Goal: Browse casually: Explore the website without a specific task or goal

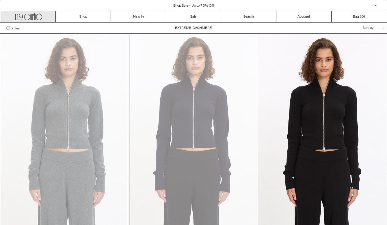
click at [32, 18] on icon ".cls-1, .cls-2 { fill: #231f20; stroke: #231f20; stroke-miterlimit: 10; stroke-…" at bounding box center [28, 16] width 28 height 8
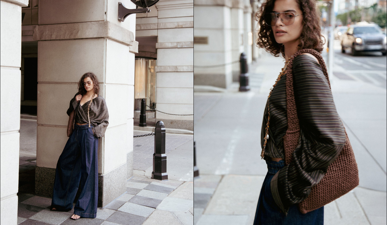
scroll to position [562, 0]
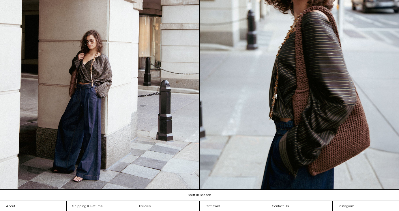
scroll to position [599, 0]
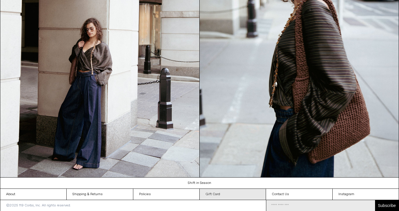
click at [221, 194] on link "Gift Card" at bounding box center [233, 194] width 66 height 11
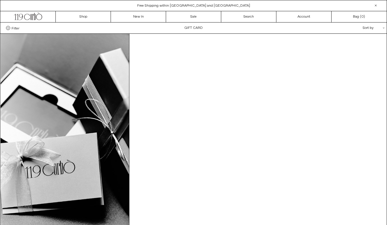
click at [198, 29] on div "**********" at bounding box center [193, 28] width 386 height 11
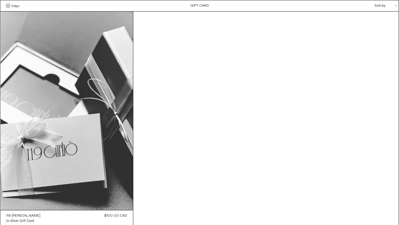
scroll to position [47, 0]
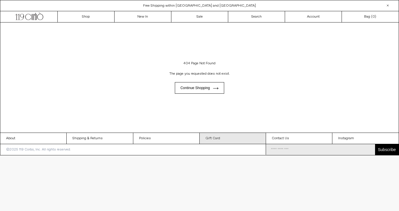
click at [212, 136] on link "Gift Card" at bounding box center [233, 138] width 66 height 11
click at [214, 140] on link "Gift Card" at bounding box center [233, 138] width 66 height 11
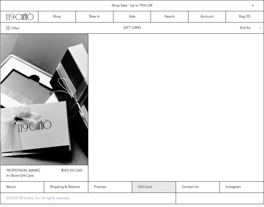
click at [159, 189] on link "Gift Card" at bounding box center [154, 187] width 44 height 11
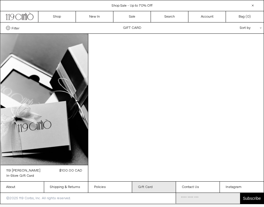
click at [152, 188] on link "Gift Card" at bounding box center [154, 187] width 44 height 11
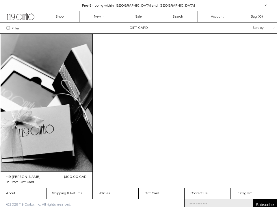
click at [8, 27] on span at bounding box center [8, 28] width 4 height 4
click at [0, 0] on select "**********" at bounding box center [0, 0] width 0 height 0
click at [15, 27] on span "Filter" at bounding box center [16, 28] width 8 height 4
click at [0, 0] on select "**********" at bounding box center [0, 0] width 0 height 0
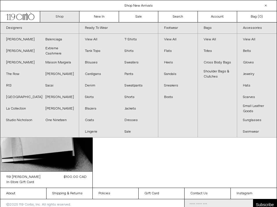
click at [64, 16] on link "Shop" at bounding box center [59, 16] width 39 height 11
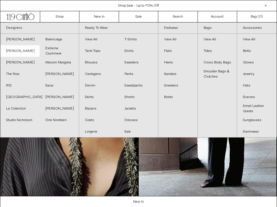
click at [29, 53] on link "[PERSON_NAME]" at bounding box center [19, 51] width 39 height 12
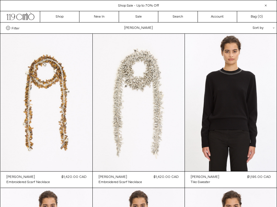
click at [14, 29] on span "Filter" at bounding box center [16, 28] width 8 height 4
click at [0, 0] on select "**********" at bounding box center [0, 0] width 0 height 0
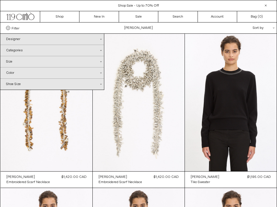
click at [20, 38] on div "Designer .cls-1{fill:#231f20}" at bounding box center [52, 39] width 104 height 11
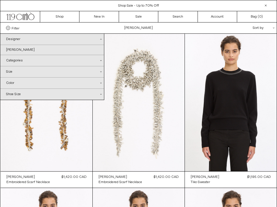
click at [20, 38] on div "Designer .cls-1{fill:#231f20}" at bounding box center [52, 39] width 104 height 11
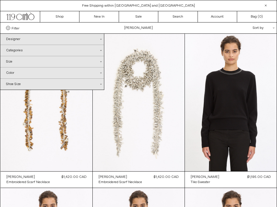
click at [24, 43] on div "Designer .cls-1{fill:#231f20}" at bounding box center [52, 39] width 104 height 11
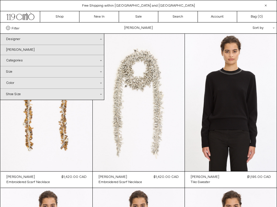
click at [25, 41] on div "Designer .cls-1{fill:#231f20}" at bounding box center [52, 39] width 104 height 11
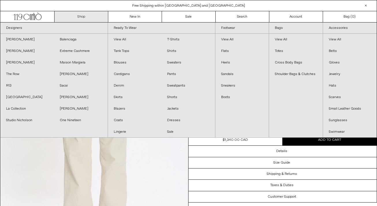
click at [85, 19] on link "Shop" at bounding box center [82, 16] width 54 height 11
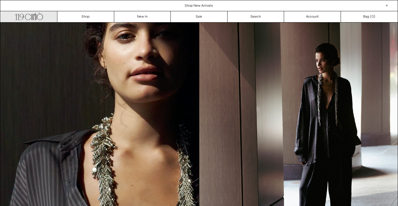
click at [43, 16] on link ".cls-1, .cls-2 { fill: #231f20; stroke: #231f20; stroke-miterlimit: 10; stroke-…" at bounding box center [29, 16] width 57 height 11
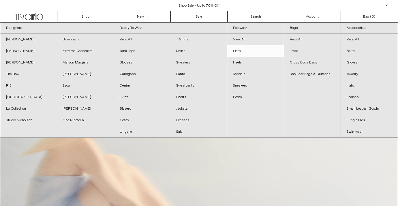
click at [239, 54] on link "Flats" at bounding box center [255, 51] width 57 height 12
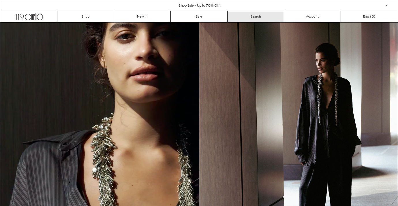
click at [261, 14] on link "Search" at bounding box center [256, 16] width 57 height 11
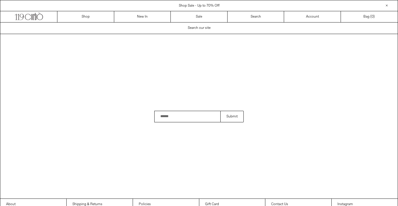
click at [194, 117] on input "Search" at bounding box center [187, 117] width 66 height 12
type input "**********"
click at [221, 111] on button "Submit" at bounding box center [232, 117] width 23 height 12
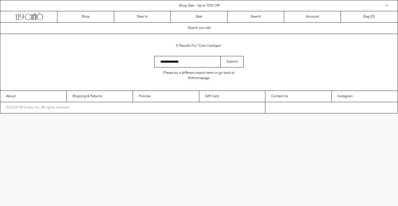
click at [231, 114] on html "x by Timesact" at bounding box center [199, 57] width 398 height 114
click at [229, 69] on p "Please try a different search term or go back to the homepage ." at bounding box center [198, 76] width 89 height 16
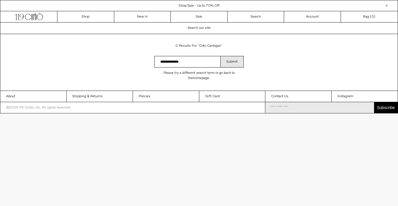
click at [229, 62] on button "Submit" at bounding box center [232, 62] width 23 height 12
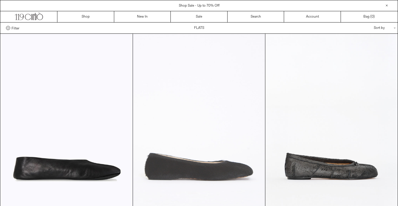
click at [220, 94] on at bounding box center [199, 133] width 132 height 198
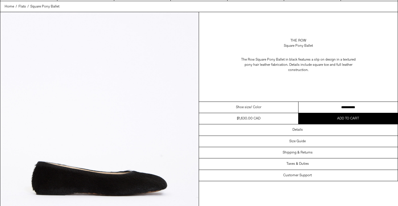
scroll to position [28, 0]
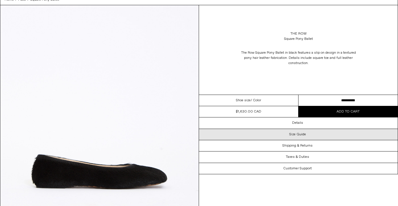
click at [318, 137] on div "Size Guide" at bounding box center [298, 134] width 199 height 11
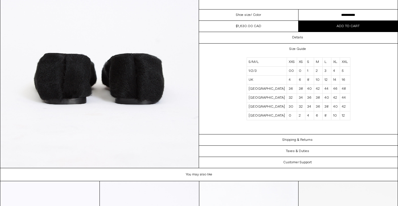
scroll to position [1108, 0]
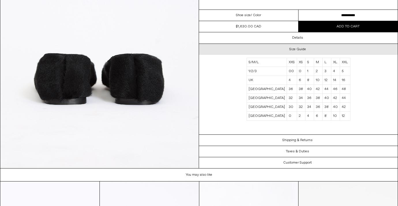
click at [297, 49] on h3 "Size Guide" at bounding box center [298, 49] width 17 height 4
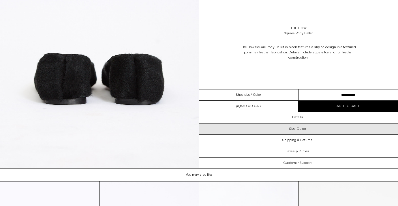
click at [298, 128] on h3 "Size Guide" at bounding box center [298, 129] width 17 height 4
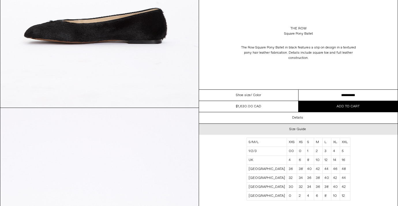
scroll to position [913, 0]
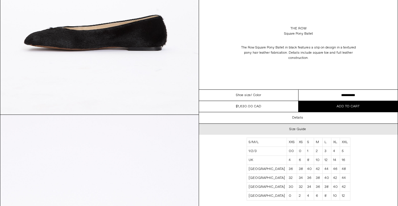
click at [298, 128] on h3 "Size Guide" at bounding box center [298, 129] width 17 height 4
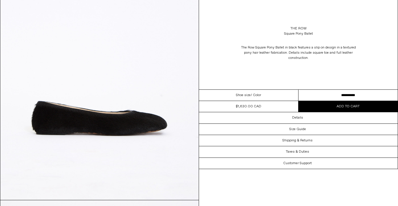
scroll to position [0, 0]
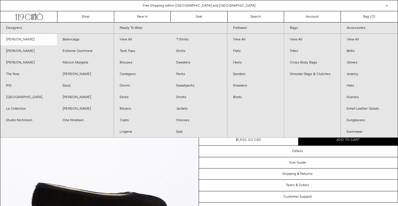
click at [33, 40] on link "[PERSON_NAME]" at bounding box center [28, 40] width 57 height 12
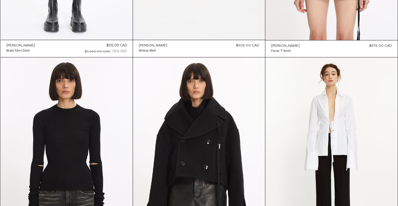
scroll to position [237, 0]
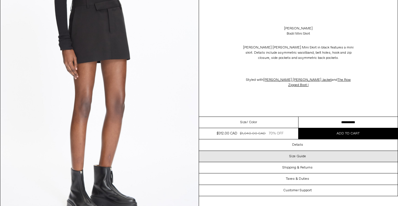
scroll to position [611, 0]
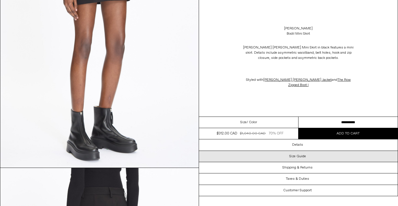
click at [330, 157] on div "Size Guide" at bounding box center [298, 156] width 199 height 11
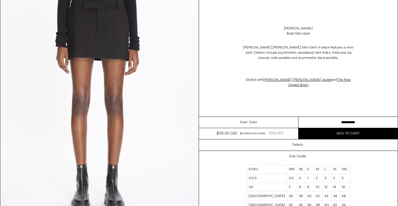
scroll to position [0, 0]
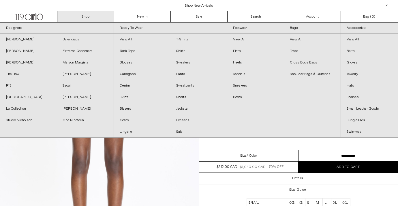
click at [88, 14] on link "Shop" at bounding box center [85, 16] width 57 height 11
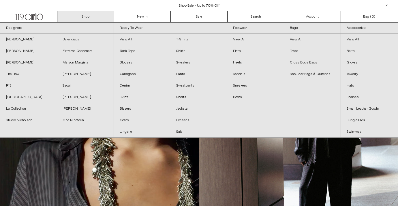
click at [99, 14] on link "Shop" at bounding box center [85, 16] width 57 height 11
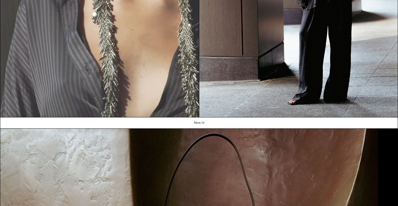
scroll to position [64, 0]
